Goal: Complete application form: Fill out and submit a form for a specific purpose

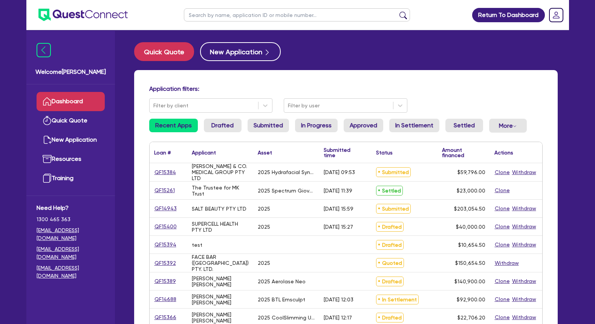
click at [224, 19] on input "text" at bounding box center [297, 14] width 226 height 13
type input "rana"
click at [397, 11] on button "submit" at bounding box center [403, 16] width 12 height 11
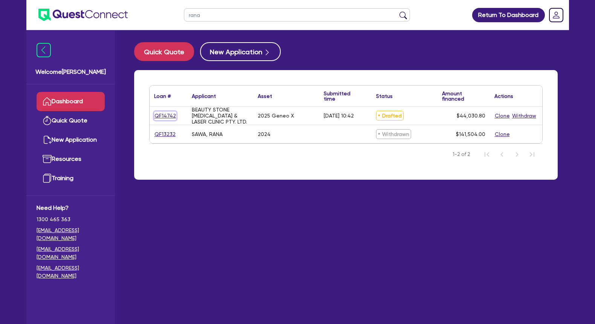
click at [164, 114] on link "QF14742" at bounding box center [165, 116] width 22 height 9
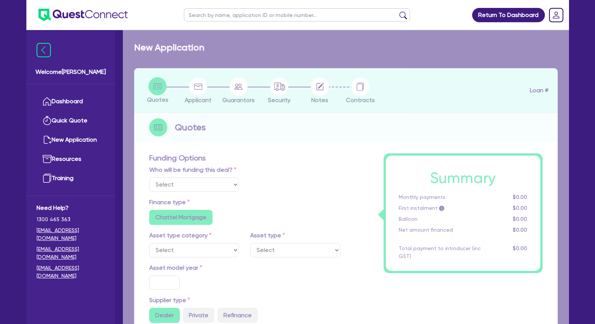
select select "Other"
select select "TERTIARY_ASSETS"
type input "2025"
radio input "true"
type input "44,030.8"
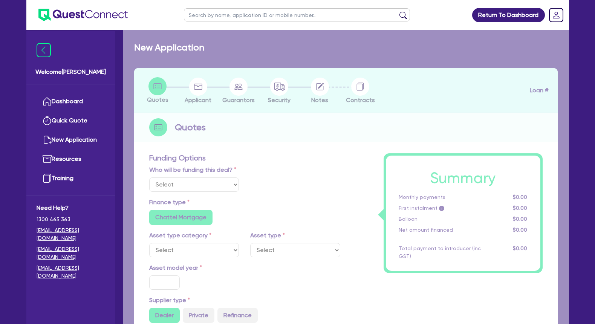
type input "4"
type input "1,761.23"
type input "10.5"
type input "350"
radio input "false"
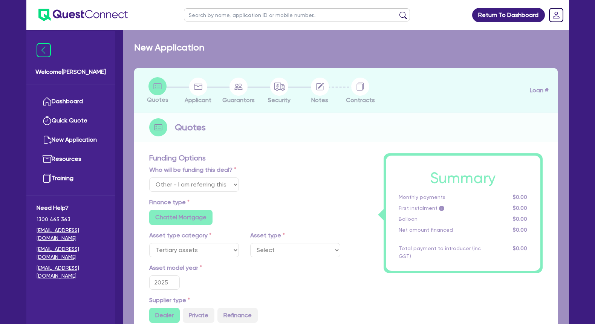
radio input "false"
select select "BEAUTY_EQUIPMENT"
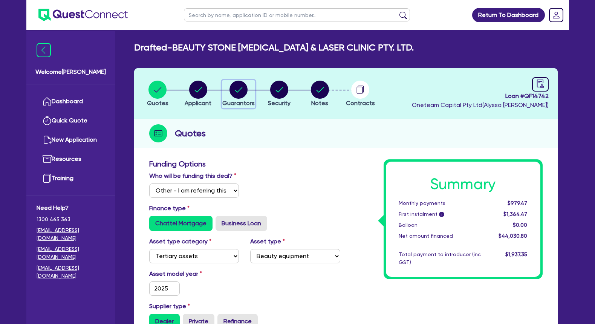
click at [241, 89] on icon "button" at bounding box center [239, 89] width 8 height 5
select select "MRS"
select select "[GEOGRAPHIC_DATA]"
select select "MARRIED"
select select "CASH"
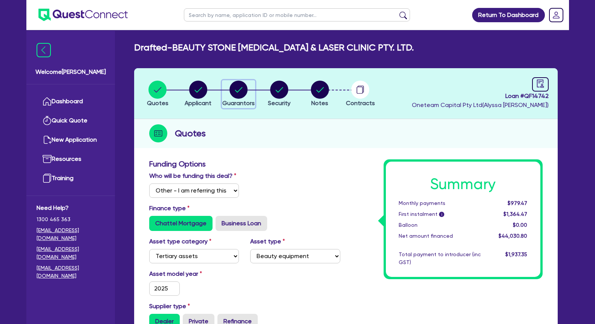
select select "VEHICLE"
select select "HOUSEHOLD_PERSONAL"
select select "VEHICLE_LOAN"
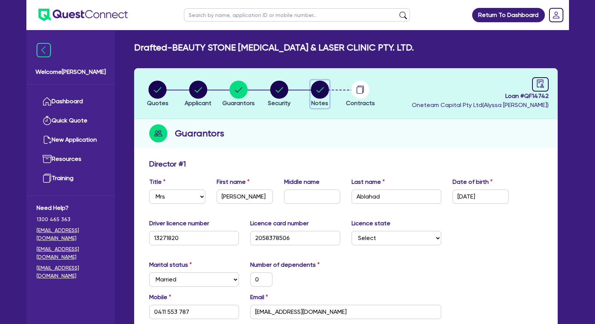
click at [312, 85] on icon "button" at bounding box center [320, 90] width 18 height 18
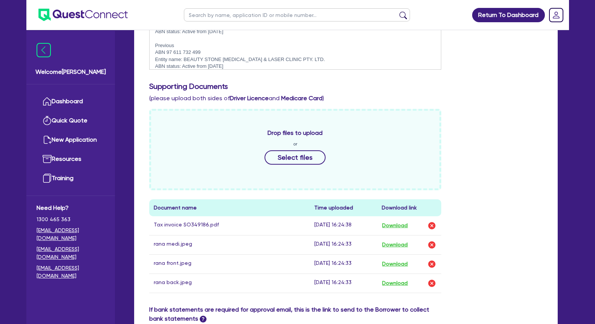
scroll to position [346, 0]
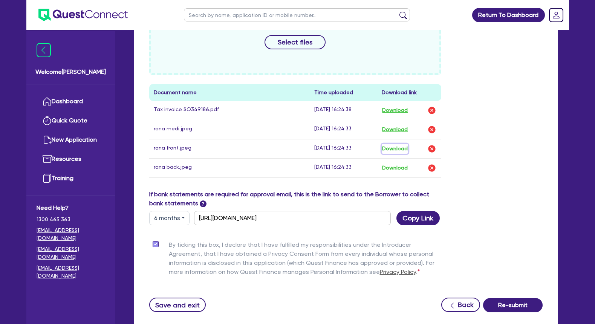
click at [395, 149] on button "Download" at bounding box center [395, 149] width 26 height 10
click at [476, 186] on div "Drop files to upload or Select files Document name Time uploaded Download link …" at bounding box center [346, 92] width 405 height 196
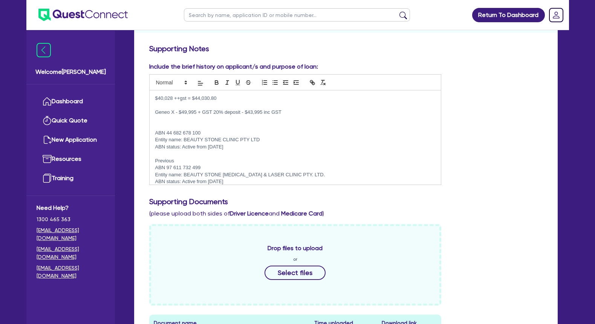
scroll to position [0, 0]
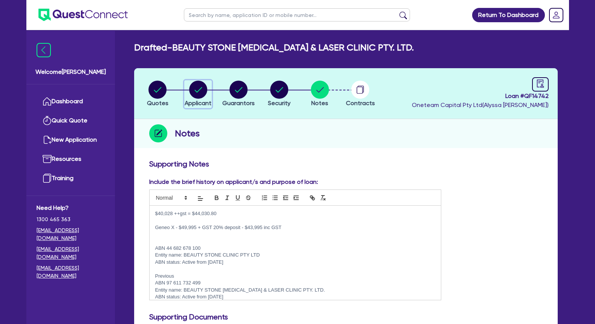
click at [198, 98] on circle "button" at bounding box center [198, 90] width 18 height 18
select select "COMPANY"
select select "HEALTH_BEAUTY"
select select "HAIR_BEAUTY_SALONS"
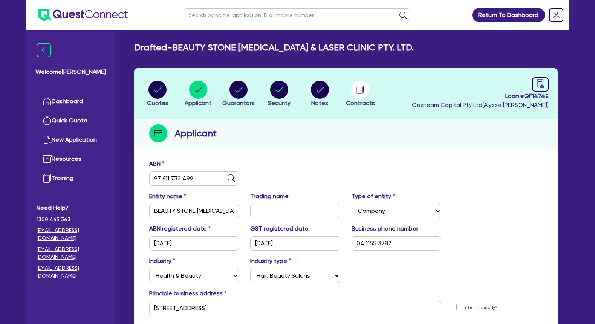
click at [221, 17] on input "text" at bounding box center [297, 14] width 226 height 13
type input "visage"
click button "submit" at bounding box center [403, 16] width 12 height 11
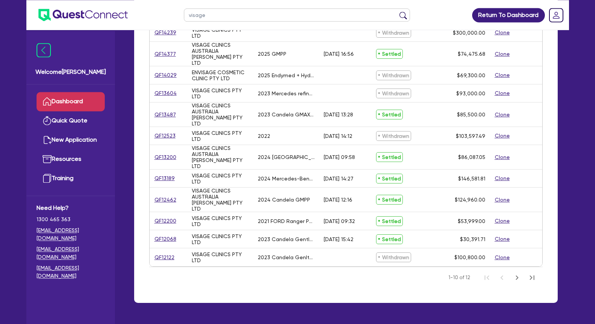
scroll to position [84, 0]
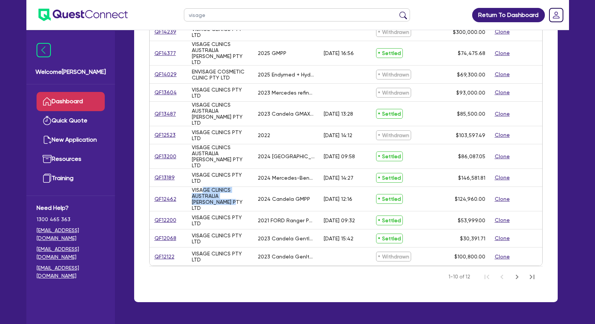
drag, startPoint x: 204, startPoint y: 174, endPoint x: 215, endPoint y: 189, distance: 17.6
click at [215, 189] on div "QF14239 VISAGE CLINICS PTY LTD Withdrawn $300,000.00 Clone QF14377 VISAGE CLINI…" at bounding box center [346, 144] width 393 height 243
click at [215, 212] on div "VISAGE CLINICS PTY LTD" at bounding box center [220, 221] width 66 height 18
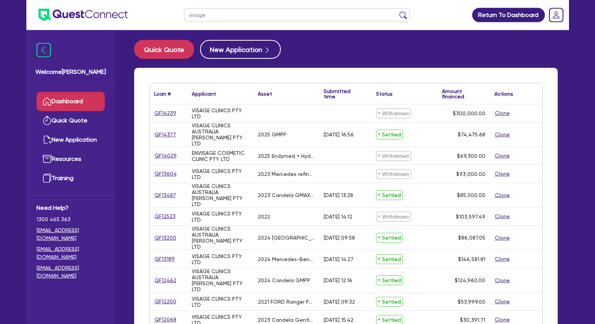
scroll to position [0, 0]
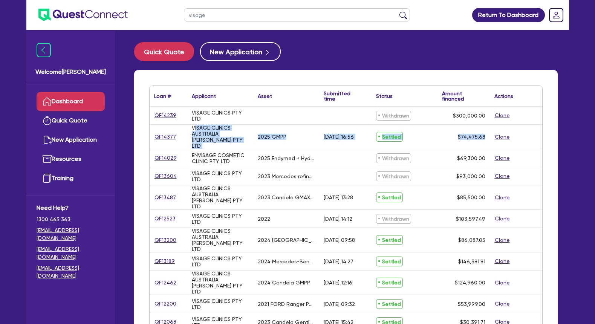
drag, startPoint x: 203, startPoint y: 176, endPoint x: 193, endPoint y: 126, distance: 50.3
click at [193, 126] on div "VISAGE CLINICS AUSTRALIA [PERSON_NAME] PTY LTD" at bounding box center [220, 137] width 57 height 24
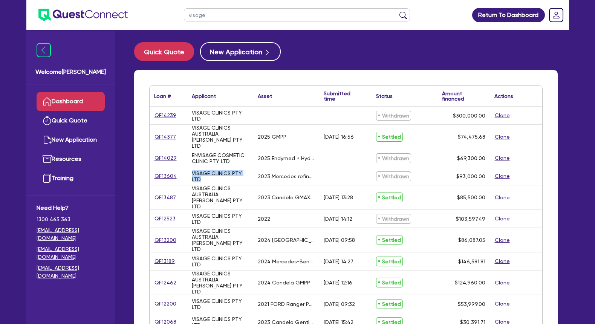
drag, startPoint x: 194, startPoint y: 112, endPoint x: 221, endPoint y: 177, distance: 70.5
click at [221, 177] on div "QF14239 VISAGE CLINICS PTY LTD Withdrawn $300,000.00 Clone QF14377 VISAGE CLINI…" at bounding box center [346, 228] width 393 height 243
click at [221, 177] on div "VISAGE CLINICS PTY LTD" at bounding box center [220, 176] width 66 height 18
drag, startPoint x: 221, startPoint y: 173, endPoint x: 192, endPoint y: 112, distance: 67.5
click at [192, 112] on div "QF14239 VISAGE CLINICS PTY LTD Withdrawn $300,000.00 Clone QF14377 VISAGE CLINI…" at bounding box center [346, 228] width 393 height 243
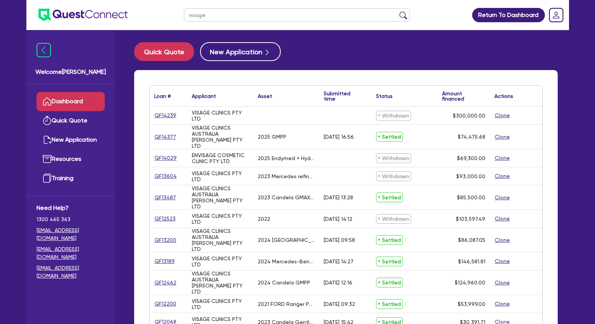
click at [192, 112] on div "VISAGE CLINICS PTY LTD" at bounding box center [220, 116] width 57 height 12
drag, startPoint x: 488, startPoint y: 169, endPoint x: 189, endPoint y: 112, distance: 304.2
click at [189, 112] on div "QF14239 VISAGE CLINICS PTY LTD Withdrawn $300,000.00 Clone QF14377 VISAGE CLINI…" at bounding box center [346, 228] width 393 height 243
click at [201, 115] on div "VISAGE CLINICS PTY LTD" at bounding box center [220, 116] width 57 height 12
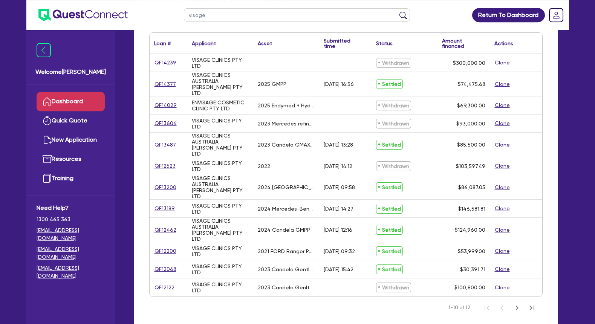
scroll to position [77, 0]
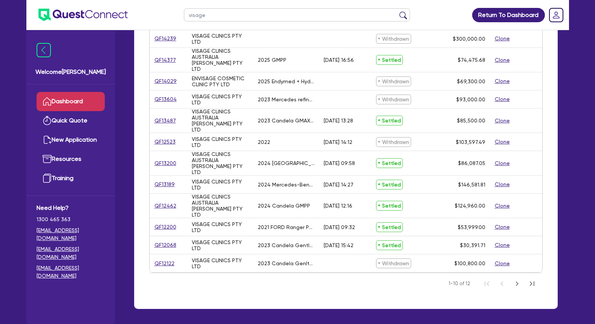
click at [276, 242] on div "2023 Candela Gentle Max Pro Plus" at bounding box center [286, 245] width 57 height 6
click at [277, 203] on div "2024 Candela GMPP" at bounding box center [284, 206] width 52 height 6
drag, startPoint x: 277, startPoint y: 94, endPoint x: 317, endPoint y: 94, distance: 40.3
click at [315, 97] on div "2023 Mercedes refinance" at bounding box center [286, 100] width 57 height 6
click at [317, 94] on div "2023 Mercedes refinance" at bounding box center [286, 100] width 66 height 18
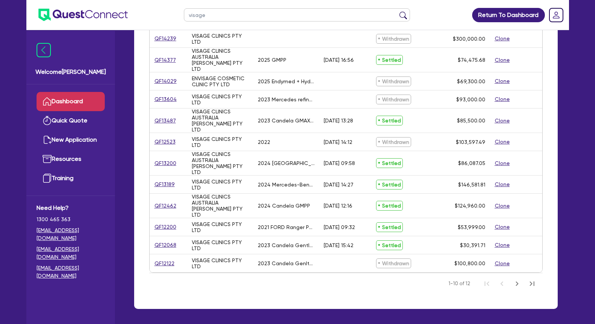
click at [281, 261] on div "2023 Candela Genlte Max Pro Plus" at bounding box center [286, 264] width 57 height 6
drag, startPoint x: 283, startPoint y: 225, endPoint x: 305, endPoint y: 226, distance: 21.9
click at [301, 236] on div "2023 Candela Gentle Max Pro Plus" at bounding box center [286, 245] width 66 height 18
click at [305, 236] on div "2023 Candela Gentle Max Pro Plus" at bounding box center [286, 245] width 66 height 18
click at [192, 194] on div "VISAGE CLINICS AUSTRALIA [PERSON_NAME] PTY LTD" at bounding box center [220, 206] width 57 height 24
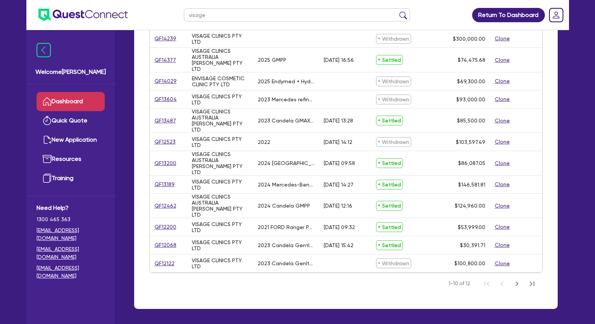
scroll to position [0, 0]
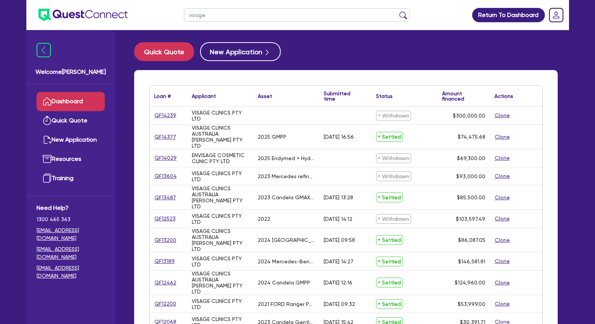
click at [247, 18] on input "visage" at bounding box center [297, 14] width 226 height 13
drag, startPoint x: 247, startPoint y: 18, endPoint x: 175, endPoint y: 12, distance: 71.5
click at [184, 16] on input "visage" at bounding box center [297, 14] width 226 height 13
type input "[PERSON_NAME]"
click at [397, 11] on button "submit" at bounding box center [403, 16] width 12 height 11
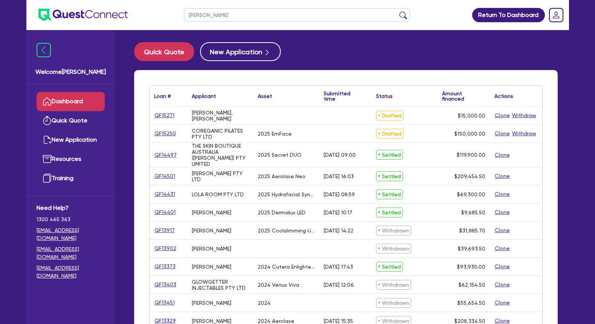
drag, startPoint x: 206, startPoint y: 147, endPoint x: 340, endPoint y: 195, distance: 143.0
click at [340, 195] on div "QF15271 [PERSON_NAME], [PERSON_NAME] Drafted $15,000.00 Clone Withdraw QF15250 …" at bounding box center [346, 282] width 393 height 351
click at [341, 210] on div "[DATE] 10:17" at bounding box center [338, 213] width 29 height 6
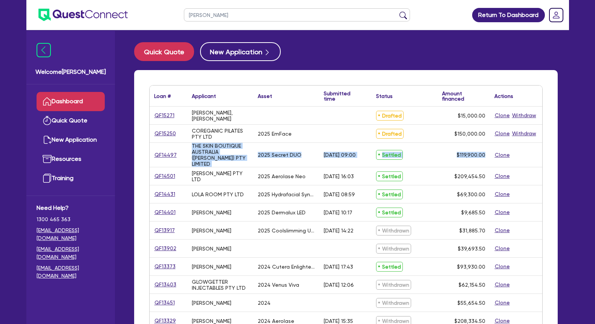
drag, startPoint x: 341, startPoint y: 210, endPoint x: 190, endPoint y: 145, distance: 163.7
click at [190, 145] on div "QF15271 [PERSON_NAME], [PERSON_NAME] Drafted $15,000.00 Clone Withdraw QF15250 …" at bounding box center [346, 282] width 393 height 351
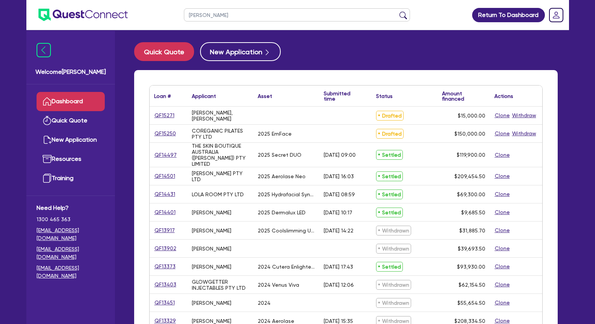
click at [190, 145] on div "THE SKIN BOUTIQUE AUSTRALIA ([PERSON_NAME]) PTY LIMITED" at bounding box center [220, 155] width 66 height 24
click at [272, 12] on input "[PERSON_NAME]" at bounding box center [297, 14] width 226 height 13
drag, startPoint x: 238, startPoint y: 17, endPoint x: 183, endPoint y: 15, distance: 55.8
click at [184, 15] on input "[PERSON_NAME]" at bounding box center [297, 14] width 226 height 13
type input "[PERSON_NAME]"
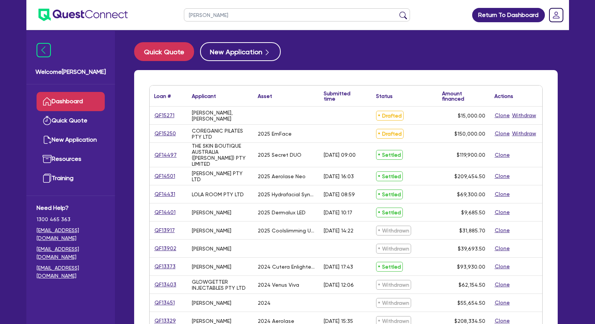
click at [397, 11] on button "submit" at bounding box center [403, 16] width 12 height 11
click at [166, 134] on link "QF15250" at bounding box center [165, 133] width 22 height 9
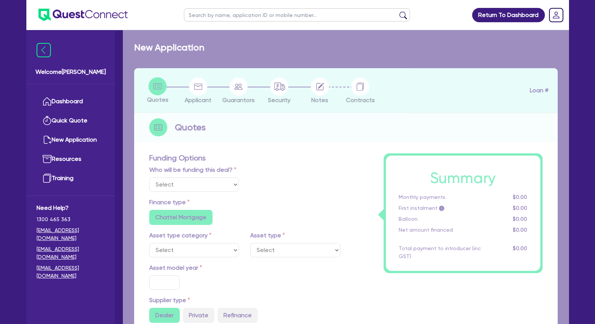
select select "Other"
select select "SECONDARY_ASSETS"
type input "2025"
radio input "true"
type input "150,000"
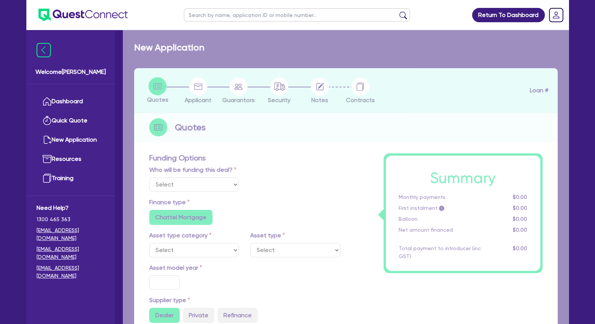
type input "5"
type input "7,500"
type input "7.99"
radio input "false"
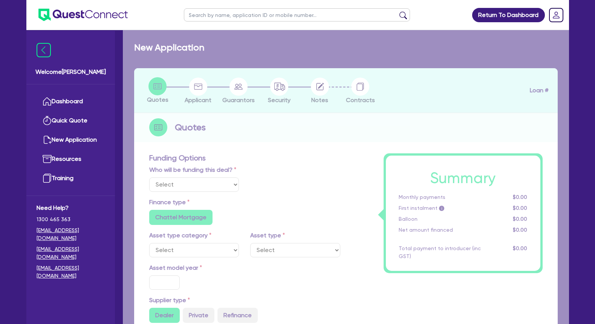
radio input "false"
select select "MEDICAL_DENTAL_LABORATORY_EQUIPMENT"
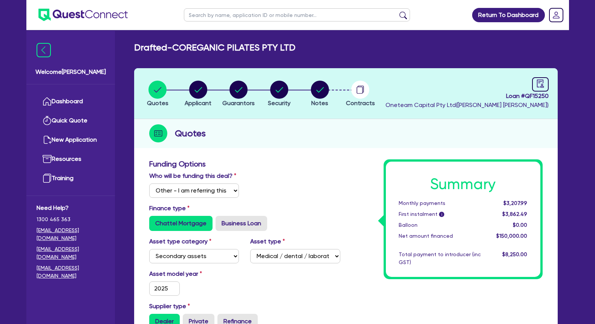
click at [324, 92] on circle "button" at bounding box center [320, 90] width 18 height 18
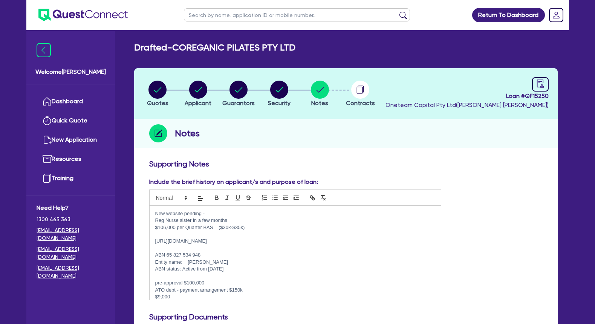
click at [199, 213] on p "New website pending -" at bounding box center [295, 213] width 281 height 7
click at [230, 219] on p "Reg Nurse sister in a few months" at bounding box center [295, 220] width 281 height 7
click at [208, 249] on p at bounding box center [295, 248] width 281 height 7
click at [212, 229] on p "$106,000 per Quarter BAS ($30k-$35k)" at bounding box center [295, 227] width 281 height 7
click at [210, 213] on p "New website pending -" at bounding box center [295, 213] width 281 height 7
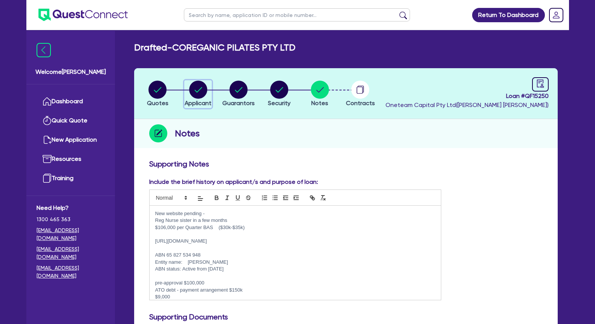
click at [202, 90] on circle "button" at bounding box center [198, 90] width 18 height 18
select select "COMPANY"
select select "HEALTH_BEAUTY"
select select "HAIR_BEAUTY_SALONS"
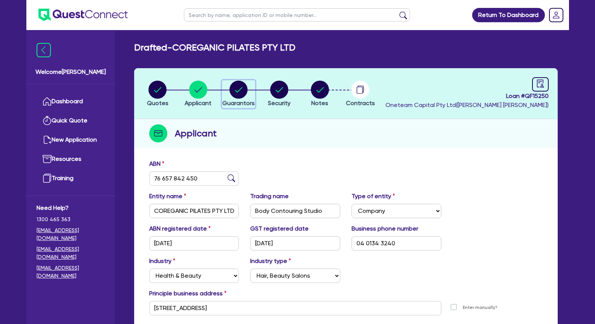
click at [235, 92] on circle "button" at bounding box center [239, 90] width 18 height 18
select select "MRS"
select select "VIC"
select select "DE_FACTO"
select select "PROPERTY"
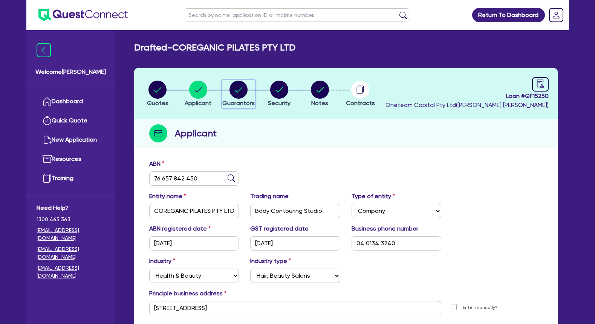
select select "CASH"
select select "VEHICLE"
select select "EQUIPMENT"
select select "HOUSEHOLD_PERSONAL"
select select "OTHER"
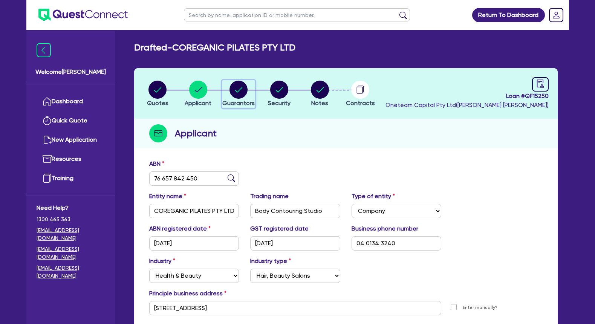
select select "VEHICLE_LOAN"
select select "EQUIPMENT_LOAN"
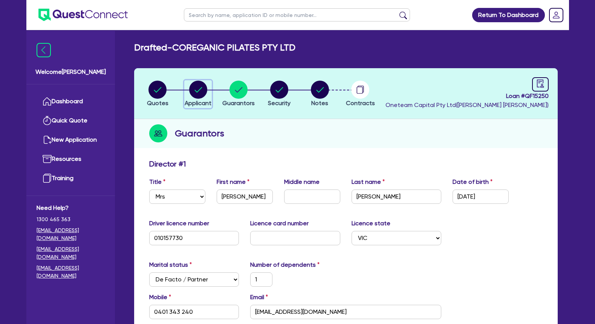
click at [203, 92] on circle "button" at bounding box center [198, 90] width 18 height 18
select select "COMPANY"
select select "HEALTH_BEAUTY"
select select "HAIR_BEAUTY_SALONS"
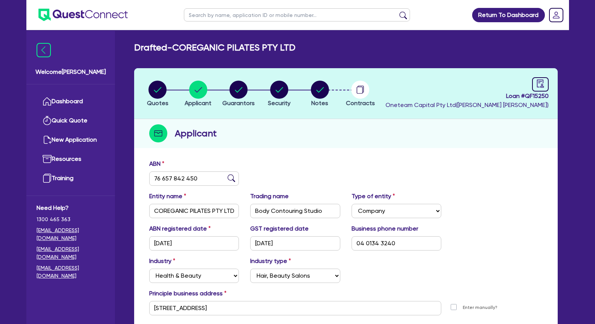
click at [309, 170] on div "ABN 76 657 842 450" at bounding box center [346, 176] width 405 height 32
click at [315, 109] on header "Quotes Applicant [GEOGRAPHIC_DATA] Security Notes Contracts Loan # QF15250 Onet…" at bounding box center [346, 93] width 424 height 51
click at [322, 103] on span "Notes" at bounding box center [319, 103] width 17 height 7
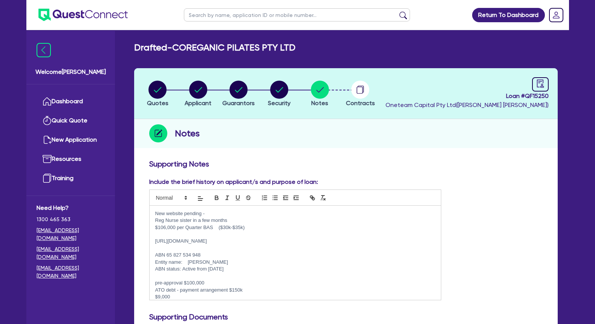
click at [233, 260] on p "Entity name: [PERSON_NAME]" at bounding box center [295, 262] width 281 height 7
click at [542, 81] on icon "audit" at bounding box center [541, 84] width 8 height 8
select select "DRAFTED_NEW"
select select "Other"
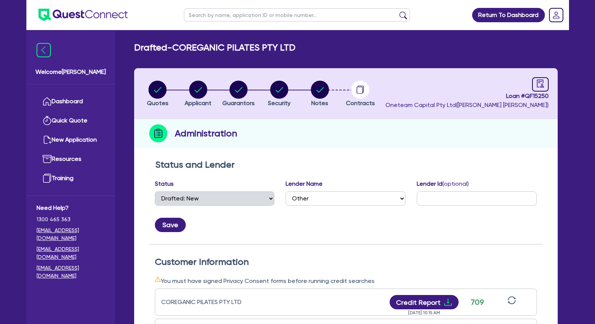
scroll to position [154, 0]
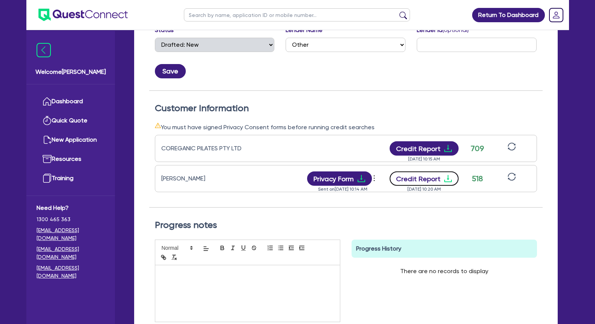
click at [445, 180] on icon "download" at bounding box center [448, 178] width 8 height 7
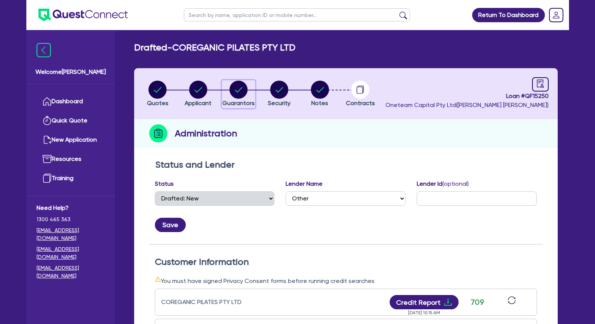
click at [244, 83] on circle "button" at bounding box center [239, 90] width 18 height 18
select select "MRS"
select select "VIC"
select select "DE_FACTO"
select select "PROPERTY"
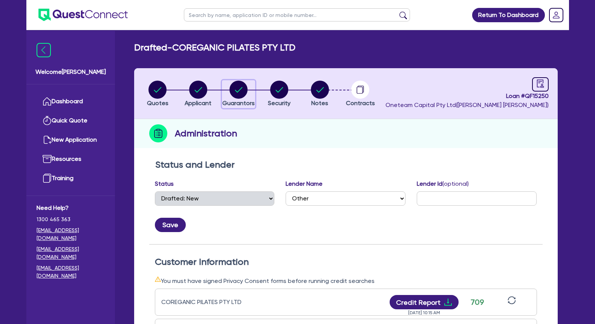
select select "CASH"
select select "VEHICLE"
select select "EQUIPMENT"
select select "HOUSEHOLD_PERSONAL"
select select "OTHER"
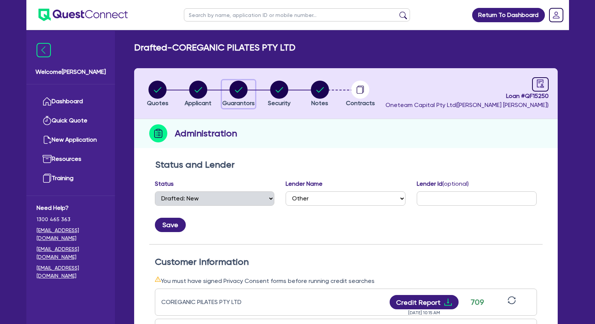
select select "VEHICLE_LOAN"
select select "EQUIPMENT_LOAN"
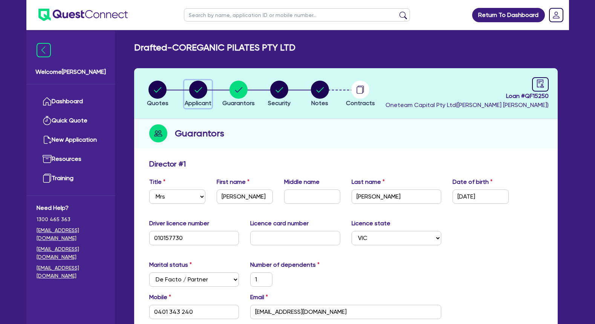
click at [193, 89] on circle "button" at bounding box center [198, 90] width 18 height 18
select select "COMPANY"
select select "HEALTH_BEAUTY"
select select "HAIR_BEAUTY_SALONS"
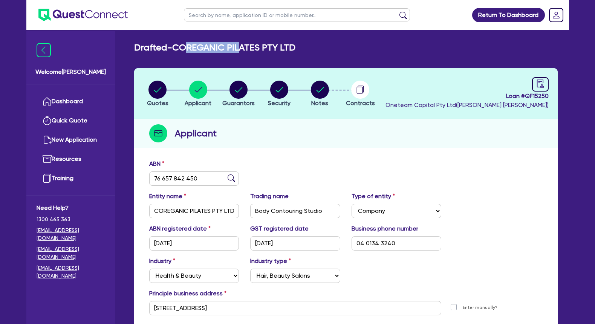
drag, startPoint x: 193, startPoint y: 46, endPoint x: 252, endPoint y: 44, distance: 58.5
click at [251, 44] on h2 "Drafted - COREGANIC PILATES PTY LTD" at bounding box center [214, 47] width 161 height 11
click at [252, 44] on h2 "Drafted - COREGANIC PILATES PTY LTD" at bounding box center [214, 47] width 161 height 11
click at [151, 94] on circle "button" at bounding box center [158, 90] width 18 height 18
select select "Other"
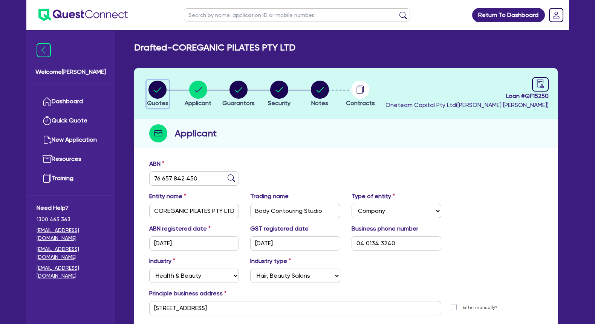
select select "SECONDARY_ASSETS"
select select "MEDICAL_DENTAL_LABORATORY_EQUIPMENT"
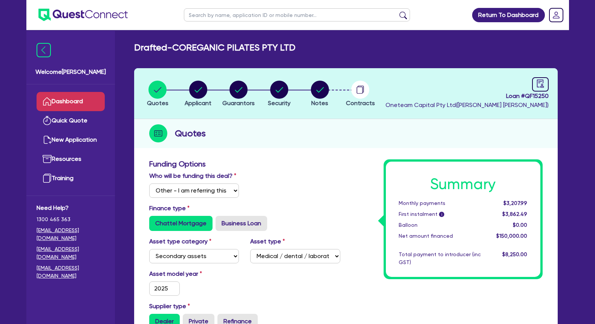
click at [86, 98] on link "Dashboard" at bounding box center [71, 101] width 68 height 19
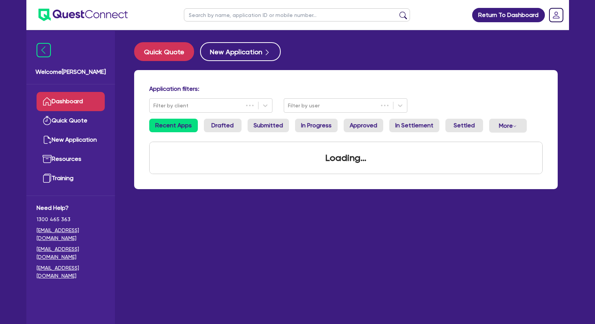
click at [242, 17] on input "text" at bounding box center [297, 14] width 226 height 13
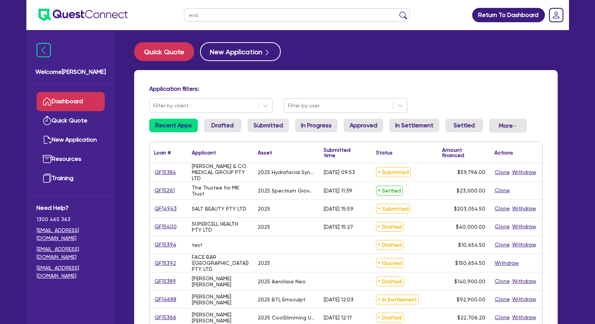
type input "eva"
click at [397, 11] on button "submit" at bounding box center [403, 16] width 12 height 11
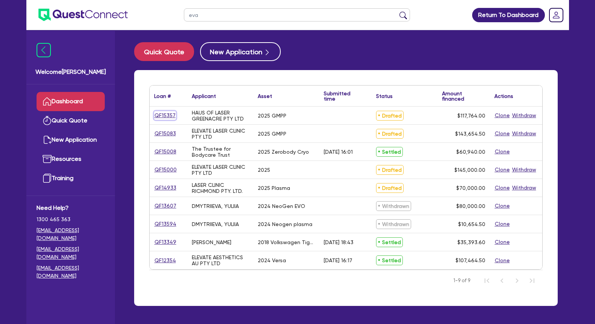
click at [166, 117] on link "QF15357" at bounding box center [165, 115] width 22 height 9
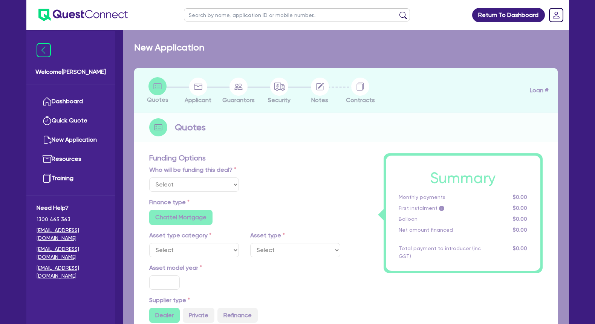
select select "Other"
select select "TERTIARY_ASSETS"
type input "2025"
type input "147,200"
type input "29,436"
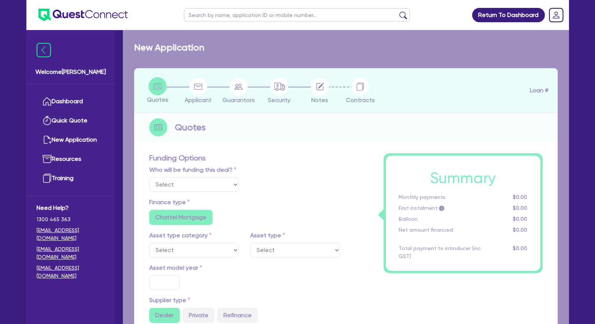
type input "5"
type input "5,888.2"
radio input "false"
type input "13.9"
radio input "false"
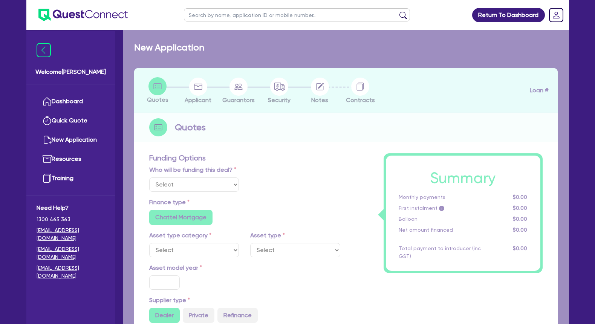
radio input "false"
select select "BEAUTY_EQUIPMENT"
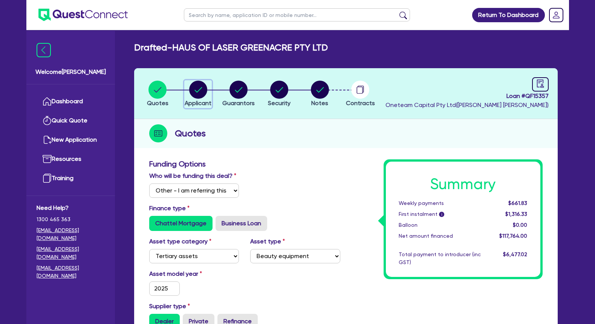
click at [200, 93] on circle "button" at bounding box center [198, 90] width 18 height 18
select select "COMPANY"
select select "HEALTH_BEAUTY"
select select "HAIR_BEAUTY_SALONS"
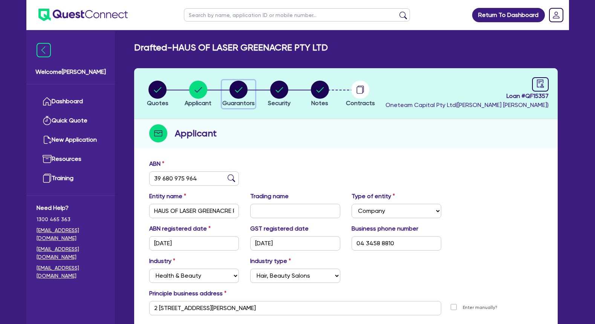
click at [236, 91] on icon "button" at bounding box center [239, 89] width 8 height 5
select select "MRS"
select select "[GEOGRAPHIC_DATA]"
select select "DE_FACTO"
select select "VEHICLE"
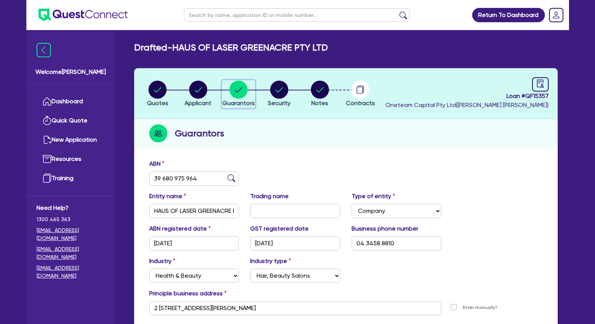
select select "CASH"
select select "HOUSEHOLD_PERSONAL"
select select "OTHER"
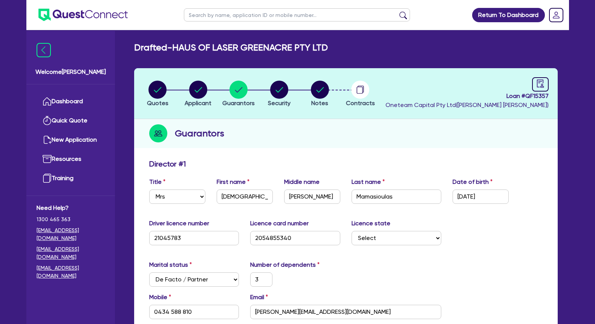
click at [158, 91] on icon "button" at bounding box center [158, 89] width 8 height 5
select select "Other"
select select "TERTIARY_ASSETS"
select select "BEAUTY_EQUIPMENT"
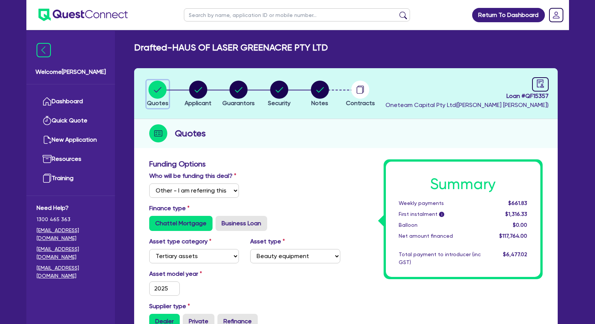
scroll to position [231, 0]
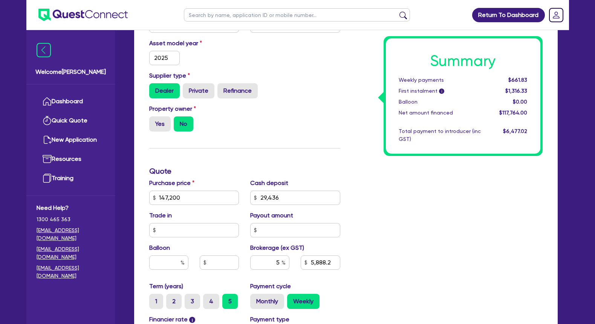
click at [330, 176] on h3 "Quote" at bounding box center [244, 171] width 191 height 9
click at [413, 197] on div "Summary Weekly payments $661.83 First instalment i $1,316.33 Balloon $0.00 Net …" at bounding box center [447, 171] width 203 height 485
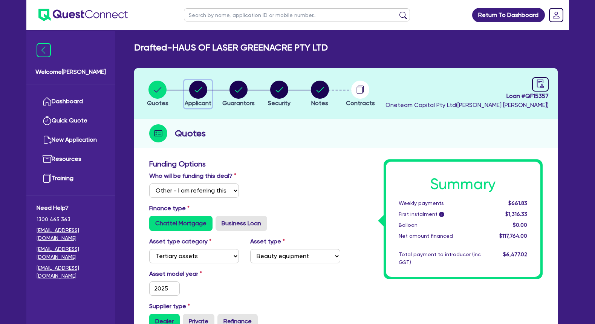
click at [196, 89] on circle "button" at bounding box center [198, 90] width 18 height 18
select select "COMPANY"
select select "HEALTH_BEAUTY"
select select "HAIR_BEAUTY_SALONS"
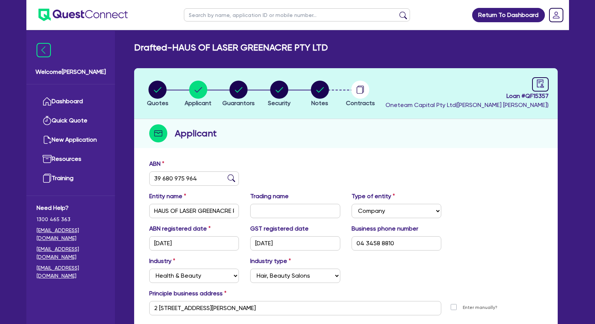
click at [231, 15] on input "text" at bounding box center [297, 14] width 226 height 13
type input "riad"
click button "submit" at bounding box center [403, 16] width 12 height 11
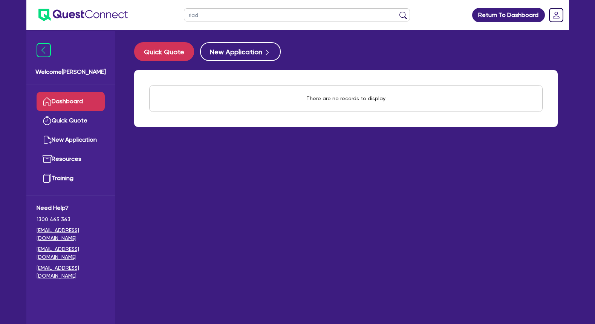
click at [220, 15] on input "riad" at bounding box center [297, 14] width 226 height 13
click at [184, 15] on input "riad" at bounding box center [297, 14] width 226 height 13
type input "JB"
click at [397, 11] on button "submit" at bounding box center [403, 16] width 12 height 11
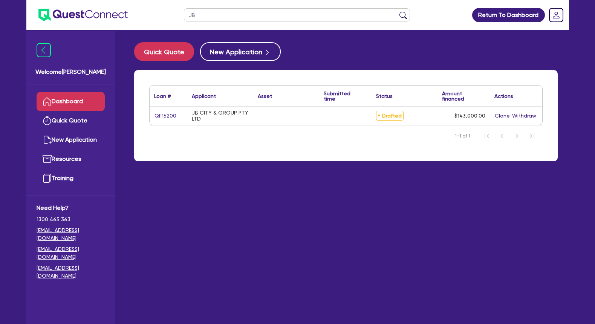
drag, startPoint x: 215, startPoint y: 120, endPoint x: 221, endPoint y: 121, distance: 6.6
click at [215, 119] on div "JB CITY & GROUP PTY LTD" at bounding box center [220, 116] width 57 height 12
click at [168, 111] on div "QF15200" at bounding box center [169, 116] width 38 height 18
click at [167, 115] on link "QF15200" at bounding box center [165, 116] width 23 height 9
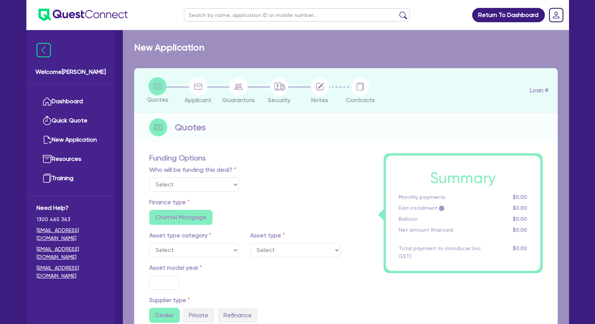
radio input "false"
type input "143,000"
radio input "false"
type input "30"
radio input "false"
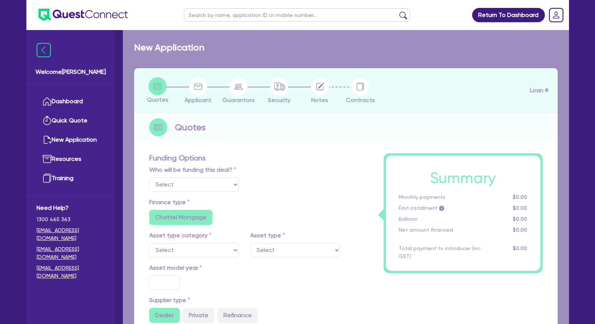
radio input "false"
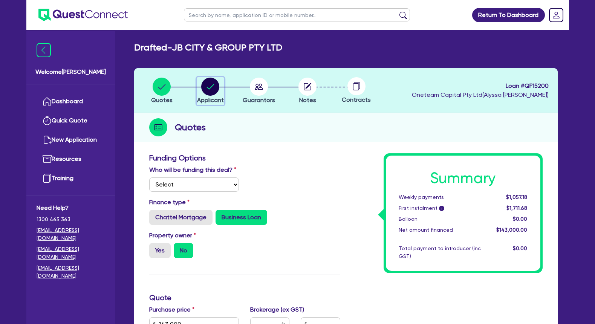
click at [210, 90] on circle "button" at bounding box center [210, 87] width 18 height 18
select select "COMPANY"
select select "HEALTH_BEAUTY"
select select "HAIR_BEAUTY_SALONS"
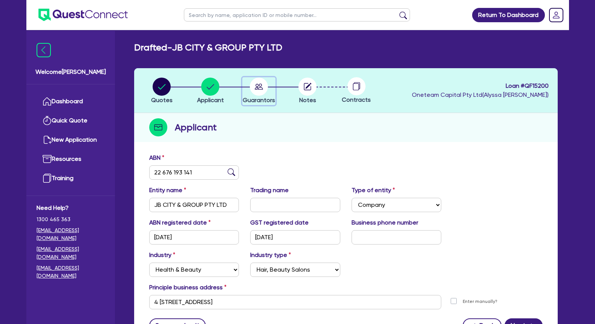
click at [258, 89] on circle "button" at bounding box center [259, 87] width 18 height 18
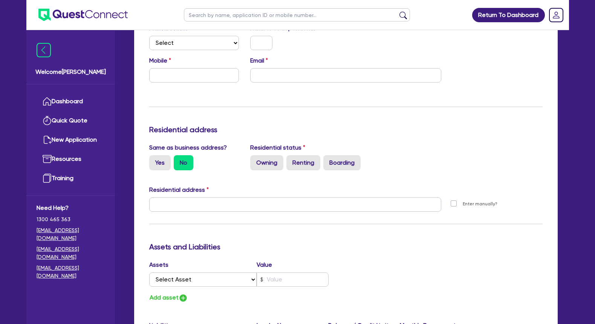
scroll to position [38, 0]
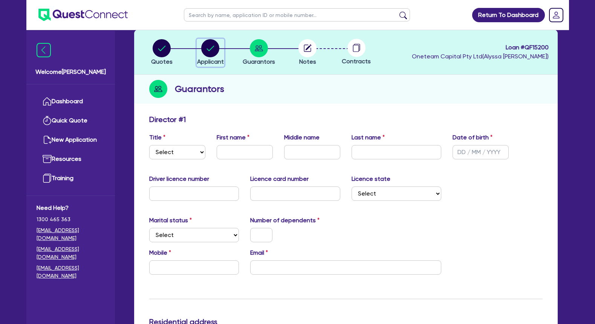
click at [206, 55] on circle "button" at bounding box center [210, 48] width 18 height 18
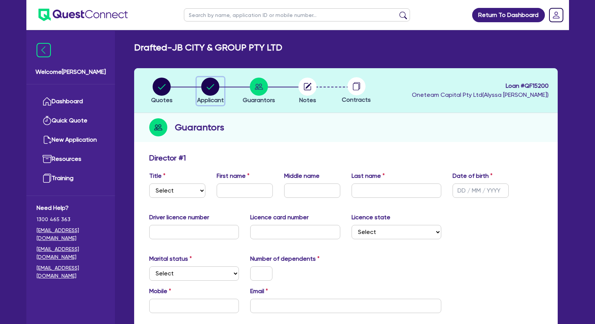
select select "COMPANY"
select select "HEALTH_BEAUTY"
select select "HAIR_BEAUTY_SALONS"
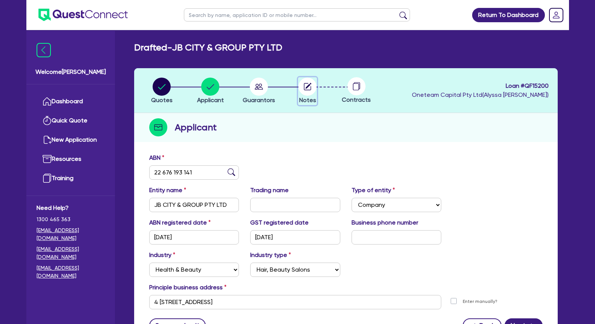
click at [307, 88] on icon "button" at bounding box center [309, 86] width 6 height 6
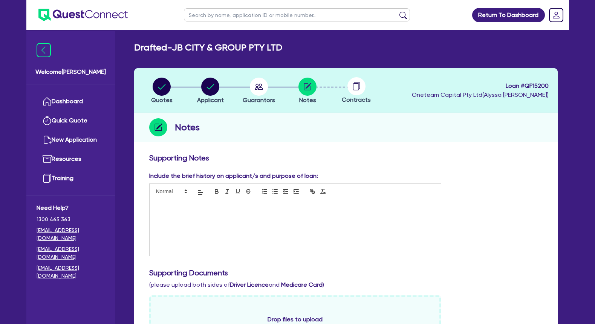
click at [148, 83] on li "Quotes" at bounding box center [162, 90] width 49 height 26
click at [160, 87] on circle "button" at bounding box center [162, 87] width 18 height 18
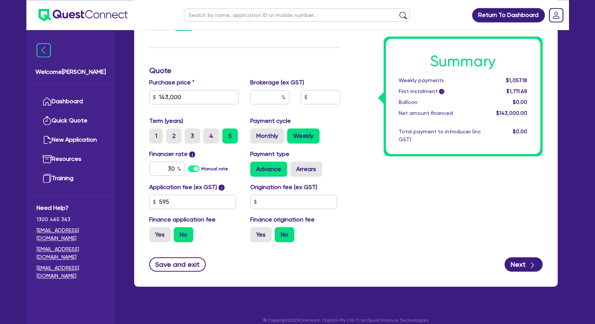
scroll to position [231, 0]
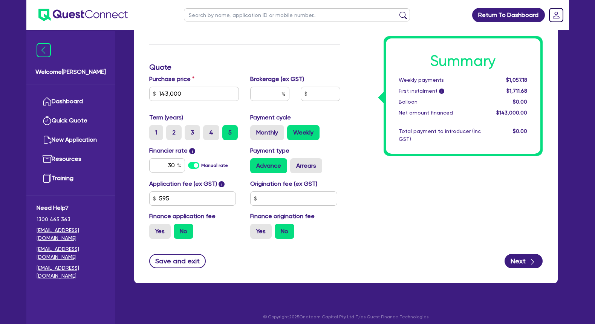
click at [387, 202] on div "Summary Weekly payments $1,057.18 First instalment i $1,711.68 Balloon $0.00 Ne…" at bounding box center [447, 84] width 203 height 322
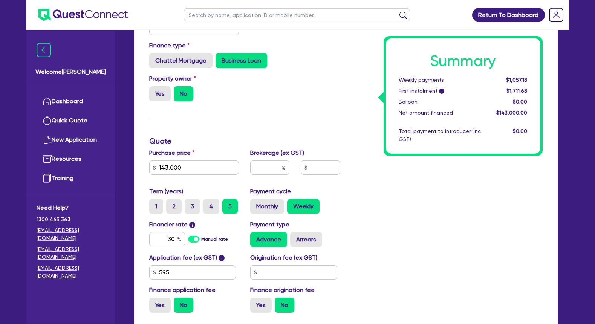
scroll to position [115, 0]
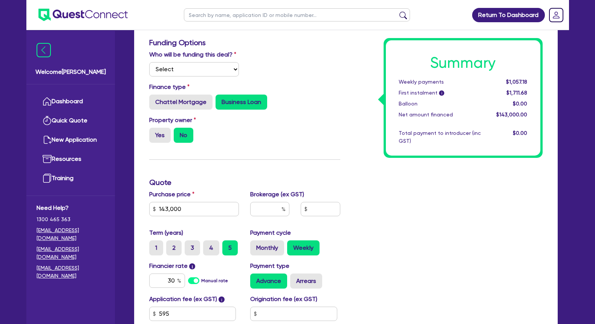
click at [384, 200] on div "Summary Weekly payments $1,057.18 First instalment i $1,711.68 Balloon $0.00 Ne…" at bounding box center [447, 199] width 203 height 322
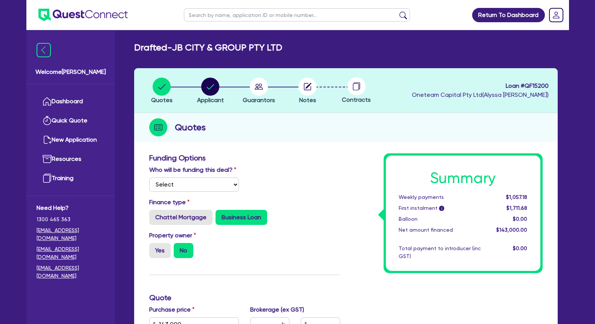
click at [267, 174] on div "Who will be funding this deal? Select I will fund 100% I will co-fund with Ques…" at bounding box center [245, 182] width 203 height 32
click at [211, 87] on icon "button" at bounding box center [211, 86] width 8 height 5
select select "COMPANY"
select select "HEALTH_BEAUTY"
select select "HAIR_BEAUTY_SALONS"
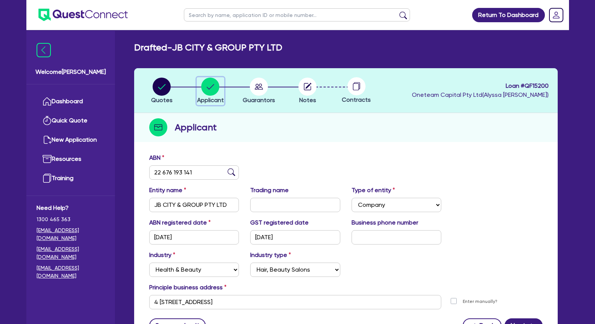
scroll to position [70, 0]
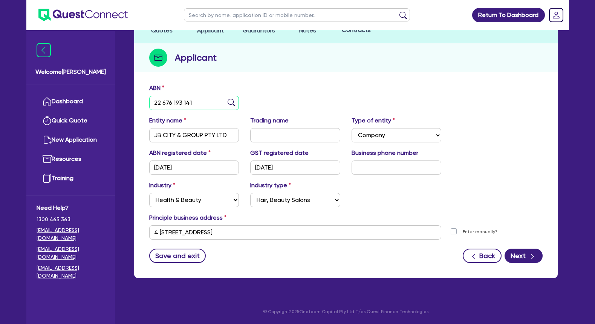
click at [189, 103] on input "22 676 193 141" at bounding box center [194, 103] width 90 height 14
click at [281, 104] on div "ABN 22 676 193 141" at bounding box center [346, 100] width 405 height 32
drag, startPoint x: 241, startPoint y: 136, endPoint x: 130, endPoint y: 132, distance: 111.7
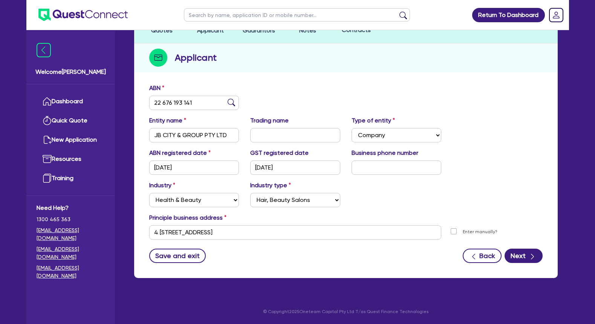
click at [130, 132] on div "Quotes Applicant [GEOGRAPHIC_DATA] Notes Contracts Loan # QF15200 Oneteam Capit…" at bounding box center [346, 142] width 435 height 289
click at [294, 74] on div "Quotes Applicant [GEOGRAPHIC_DATA] Notes Contracts Loan # QF15200 Oneteam Capit…" at bounding box center [346, 138] width 424 height 280
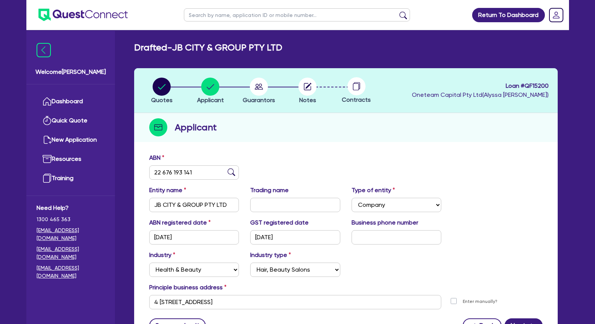
click at [214, 50] on h2 "Drafted - JB CITY & GROUP PTY LTD" at bounding box center [208, 47] width 148 height 11
drag, startPoint x: 198, startPoint y: 46, endPoint x: 233, endPoint y: 49, distance: 35.3
click at [233, 49] on h2 "Drafted - JB CITY & GROUP PTY LTD" at bounding box center [208, 47] width 148 height 11
drag, startPoint x: 210, startPoint y: 44, endPoint x: 251, endPoint y: 49, distance: 41.4
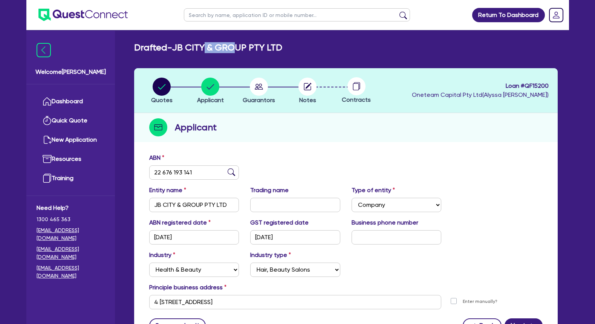
click at [251, 49] on h2 "Drafted - JB CITY & GROUP PTY LTD" at bounding box center [208, 47] width 148 height 11
drag, startPoint x: 192, startPoint y: 47, endPoint x: 274, endPoint y: 48, distance: 82.2
click at [274, 48] on h2 "Drafted - JB CITY & GROUP PTY LTD" at bounding box center [208, 47] width 148 height 11
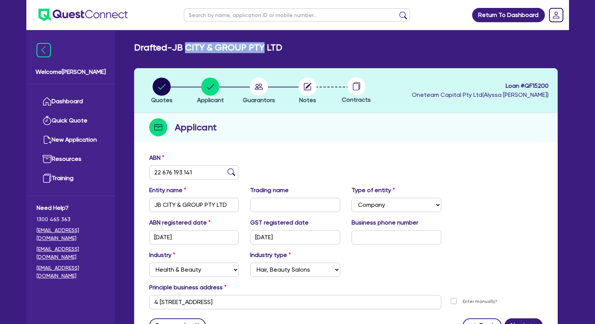
drag, startPoint x: 273, startPoint y: 47, endPoint x: 191, endPoint y: 46, distance: 82.2
click at [191, 46] on h2 "Drafted - JB CITY & GROUP PTY LTD" at bounding box center [208, 47] width 148 height 11
click at [196, 48] on h2 "Drafted - JB CITY & GROUP PTY LTD" at bounding box center [208, 47] width 148 height 11
drag, startPoint x: 193, startPoint y: 48, endPoint x: 273, endPoint y: 47, distance: 79.6
click at [273, 47] on h2 "Drafted - JB CITY & GROUP PTY LTD" at bounding box center [208, 47] width 148 height 11
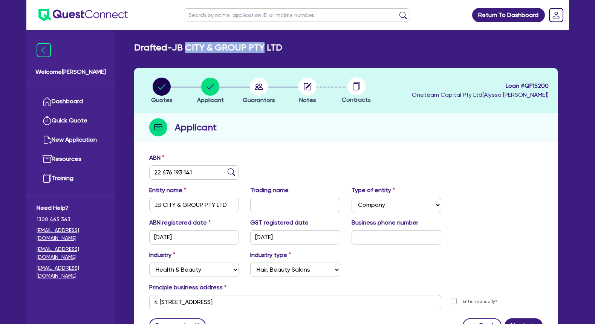
click at [273, 47] on h2 "Drafted - JB CITY & GROUP PTY LTD" at bounding box center [208, 47] width 148 height 11
click at [245, 16] on input "text" at bounding box center [297, 14] width 226 height 13
type input "sparkle"
click button "submit" at bounding box center [403, 16] width 12 height 11
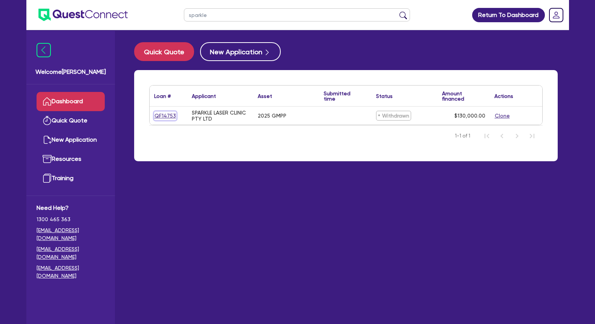
click at [169, 118] on link "QF14753" at bounding box center [165, 116] width 22 height 9
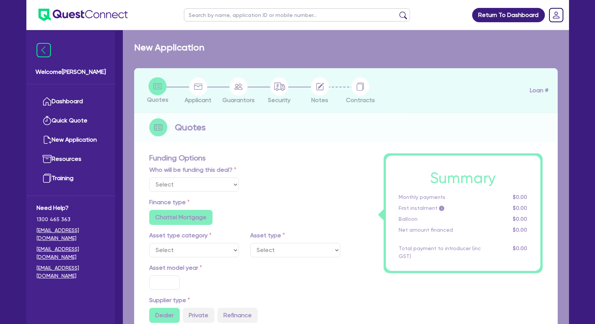
select select "Other"
select select "SECONDARY_ASSETS"
type input "2025"
type input "130,000"
type input "5"
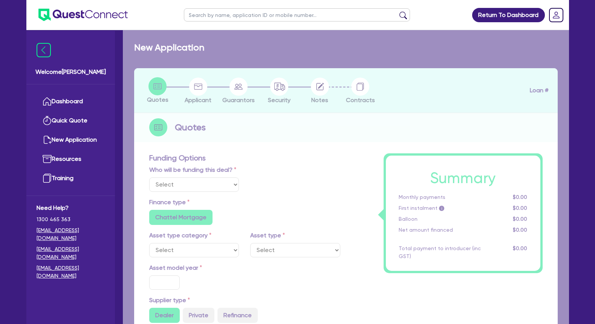
type input "6,500"
radio input "false"
type input "10"
radio input "false"
type input "649"
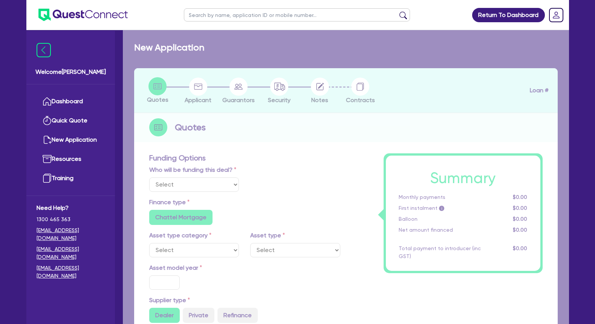
type input "900"
radio input "false"
select select "MEDICAL_DENTAL_LABORATORY_EQUIPMENT"
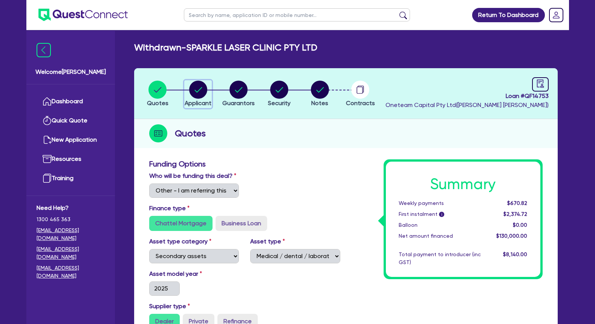
click at [206, 92] on circle "button" at bounding box center [198, 90] width 18 height 18
select select "COMPANY"
select select "HEALTH_BEAUTY"
select select "HAIR_BEAUTY_SALONS"
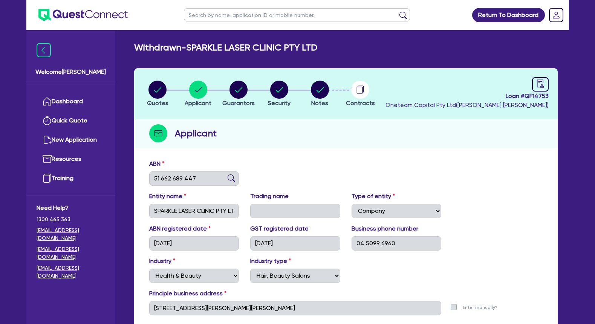
click at [287, 169] on div "ABN 51 662 689 447" at bounding box center [346, 176] width 405 height 32
click at [318, 89] on circle "button" at bounding box center [320, 90] width 18 height 18
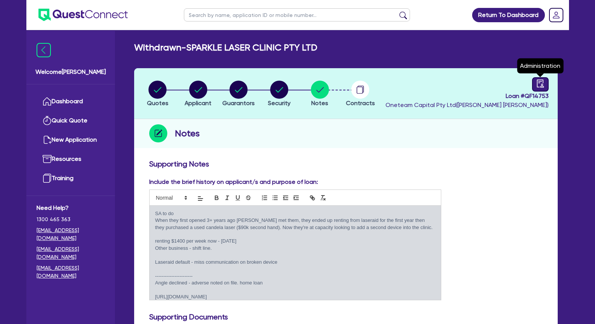
click at [541, 86] on icon "audit" at bounding box center [541, 84] width 8 height 8
select select "WITHDRAWN_BY_INTRODUCER"
select select "Other"
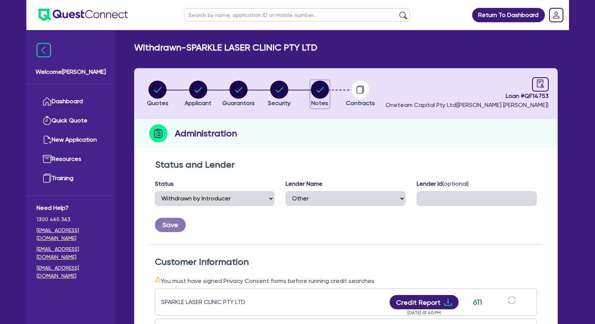
click at [321, 88] on circle "button" at bounding box center [320, 90] width 18 height 18
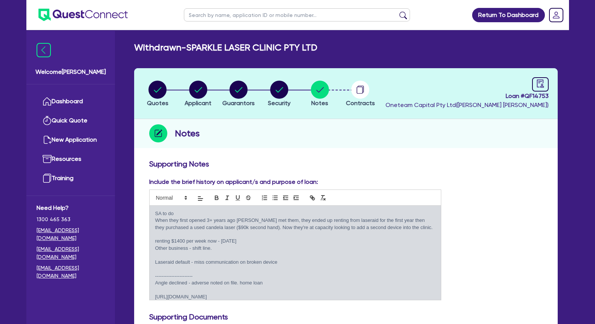
click at [184, 256] on p at bounding box center [295, 255] width 281 height 7
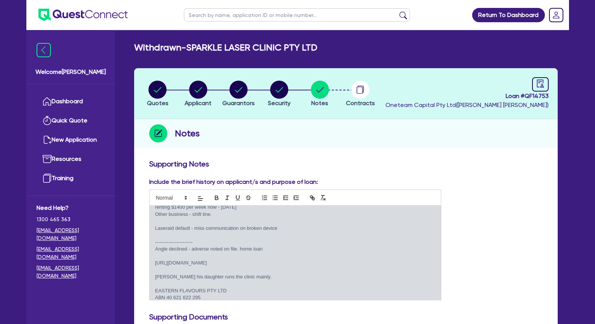
click at [183, 256] on p at bounding box center [295, 256] width 281 height 7
click at [242, 254] on p at bounding box center [295, 256] width 281 height 7
click at [242, 237] on p at bounding box center [295, 235] width 281 height 7
drag, startPoint x: 291, startPoint y: 229, endPoint x: 152, endPoint y: 230, distance: 138.4
click at [152, 230] on div "SA to do When they first opened 3+ years ago [PERSON_NAME] met them, they ended…" at bounding box center [296, 253] width 292 height 94
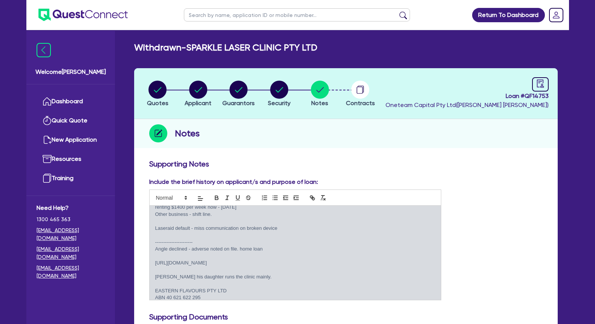
click at [168, 230] on p "Laseraid default - miss communication on broken device" at bounding box center [295, 228] width 281 height 7
drag, startPoint x: 168, startPoint y: 230, endPoint x: 241, endPoint y: 230, distance: 73.2
click at [239, 230] on p "Laseraid default - miss communication on broken device" at bounding box center [295, 228] width 281 height 7
click at [241, 230] on p "Laseraid default - miss communication on broken device" at bounding box center [295, 228] width 281 height 7
click at [236, 252] on p "Angle declined - adverse noted on file. home loan" at bounding box center [295, 249] width 281 height 7
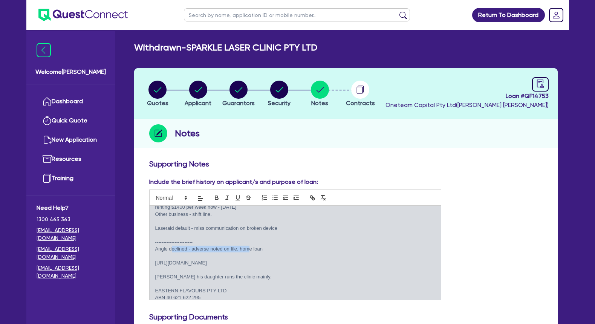
drag, startPoint x: 172, startPoint y: 247, endPoint x: 251, endPoint y: 246, distance: 78.8
click at [251, 246] on p "Angle declined - adverse noted on file. home loan" at bounding box center [295, 249] width 281 height 7
click at [188, 292] on p "EASTERN FLAVOURS PTY LTD" at bounding box center [295, 291] width 281 height 7
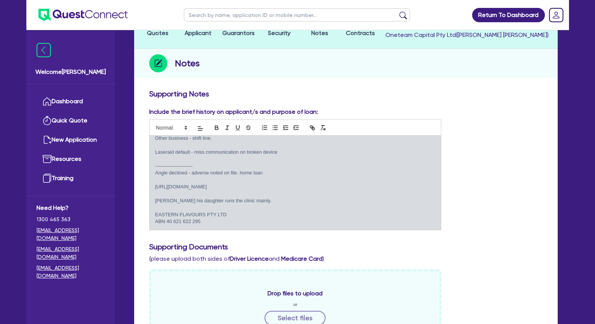
scroll to position [115, 0]
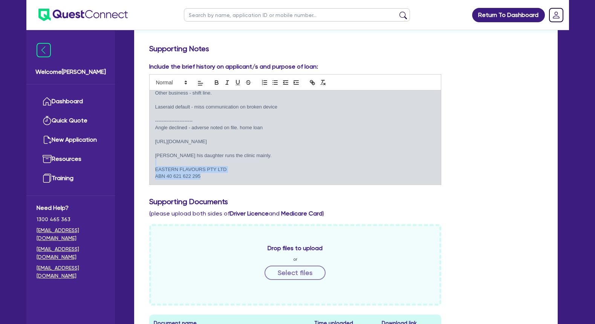
drag, startPoint x: 203, startPoint y: 178, endPoint x: 157, endPoint y: 163, distance: 48.7
click at [157, 163] on div "SA to do When they first opened 3+ years ago [PERSON_NAME] met them, they ended…" at bounding box center [296, 138] width 292 height 94
click at [157, 163] on p at bounding box center [295, 162] width 281 height 7
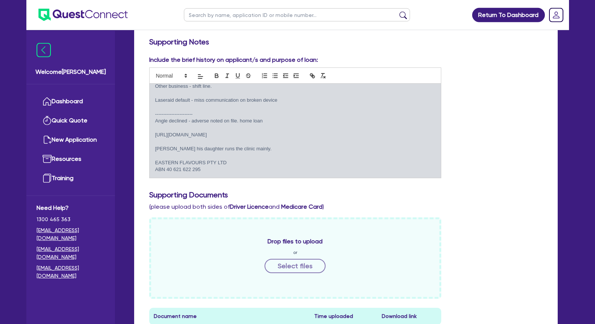
scroll to position [269, 0]
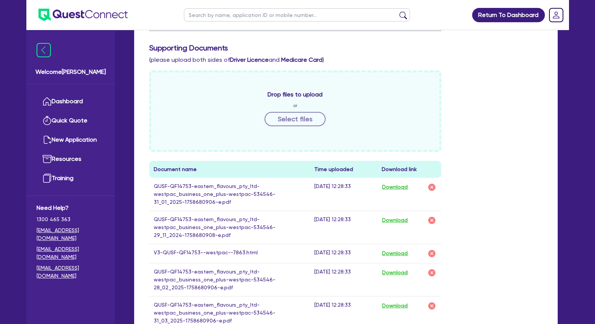
drag, startPoint x: 229, startPoint y: 58, endPoint x: 283, endPoint y: 60, distance: 54.3
click at [283, 60] on span "(please upload both sides of Driver Licence and Medicare Card )" at bounding box center [236, 59] width 175 height 7
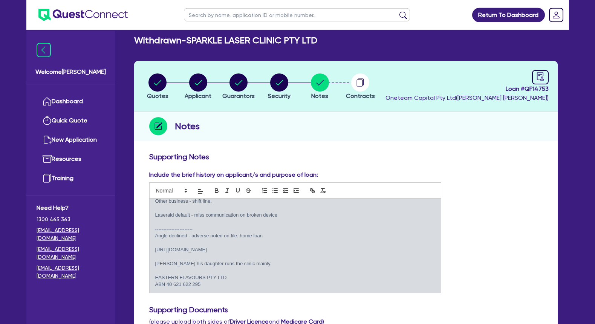
scroll to position [0, 0]
